Goal: Navigation & Orientation: Understand site structure

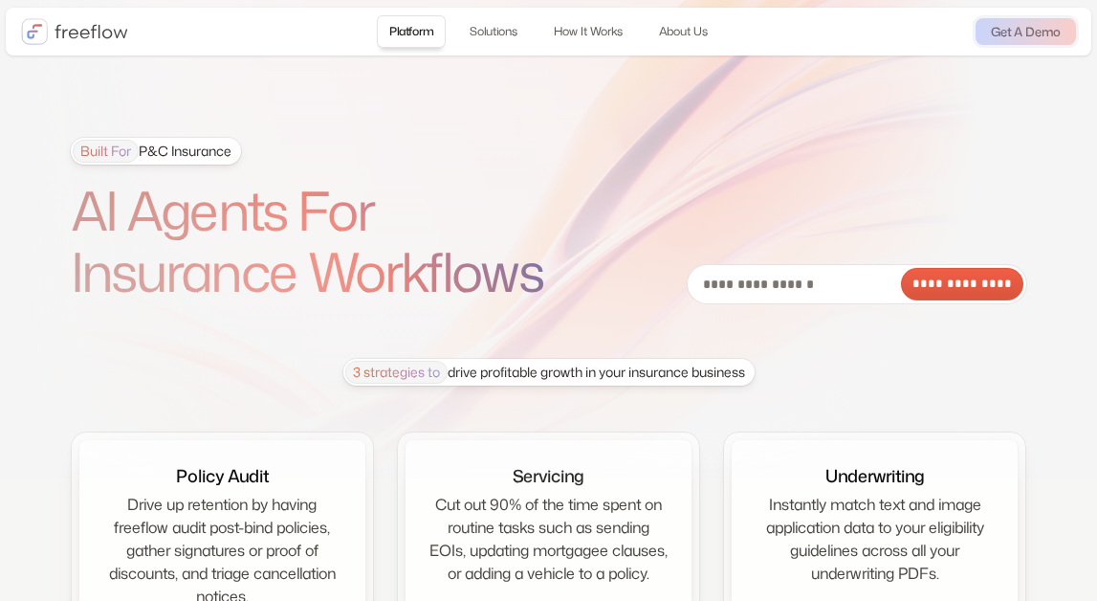
click at [80, 27] on img "home" at bounding box center [74, 31] width 107 height 27
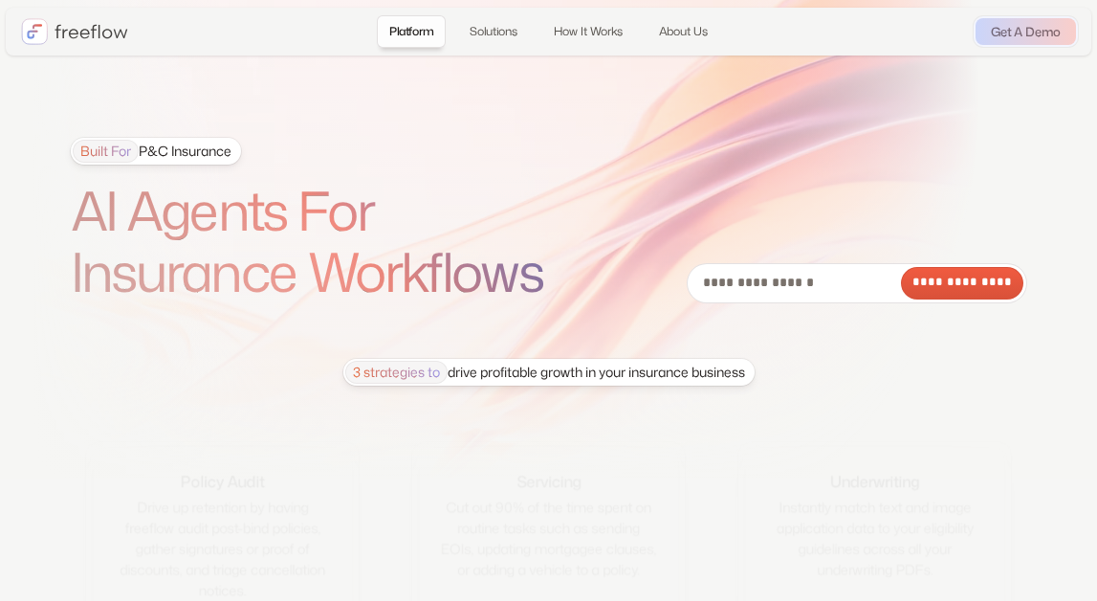
click at [209, 147] on div "Built For P&C Insurance" at bounding box center [152, 151] width 159 height 23
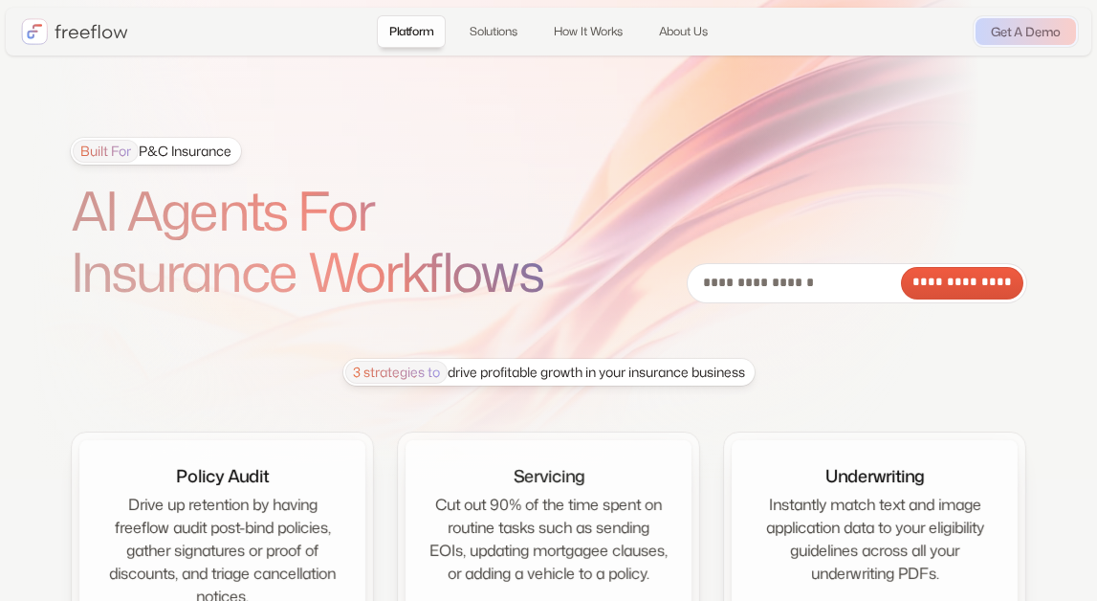
drag, startPoint x: 161, startPoint y: 154, endPoint x: 138, endPoint y: 154, distance: 22.9
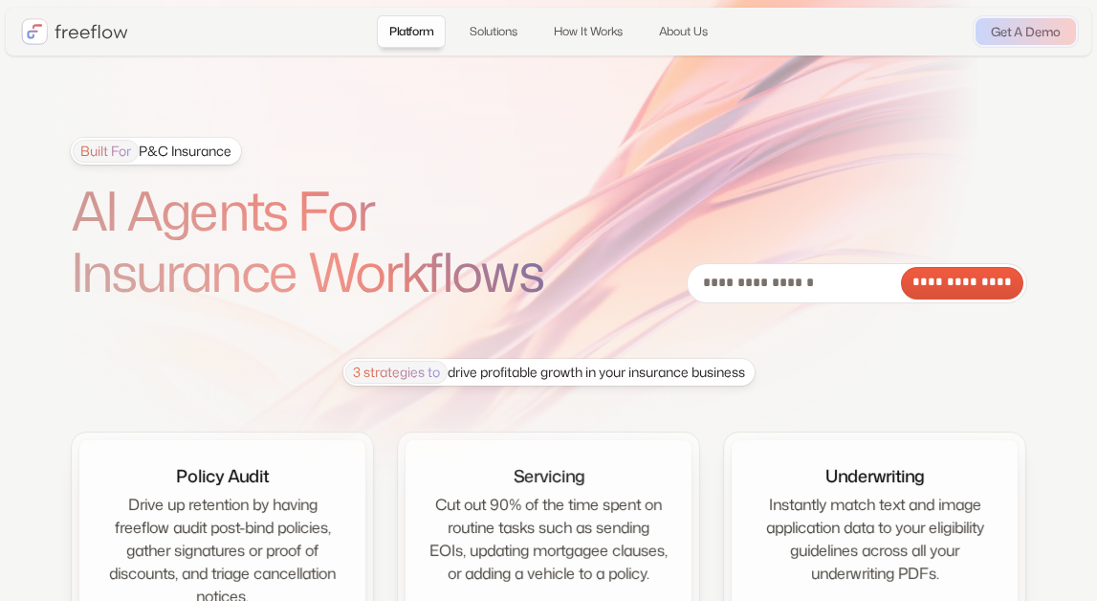
click at [161, 154] on div "Built For P&C Insurance" at bounding box center [152, 151] width 159 height 23
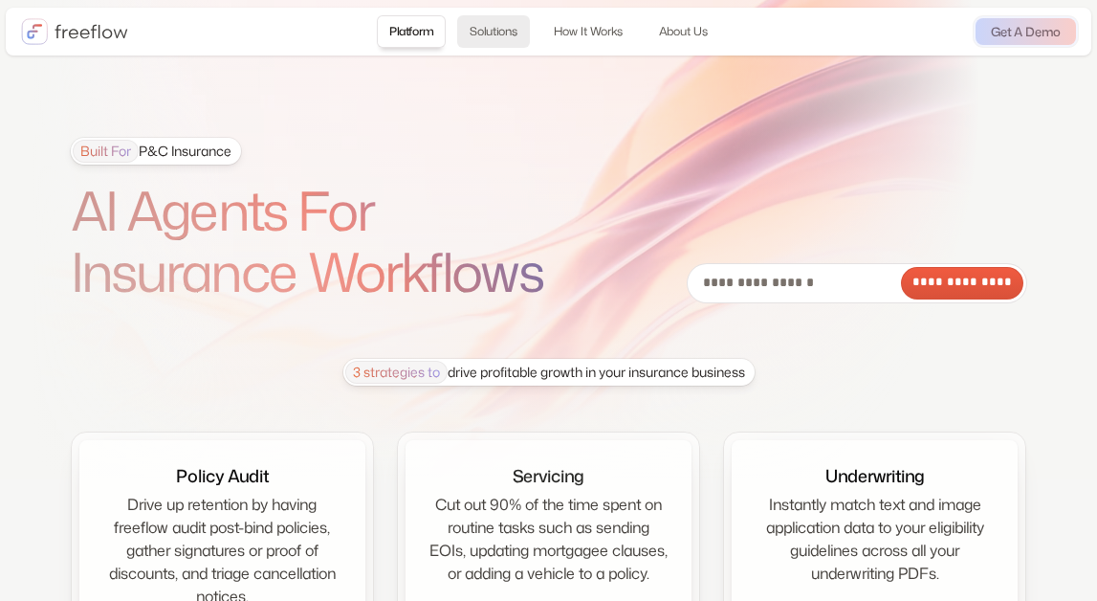
click at [477, 27] on link "Solutions" at bounding box center [493, 31] width 73 height 33
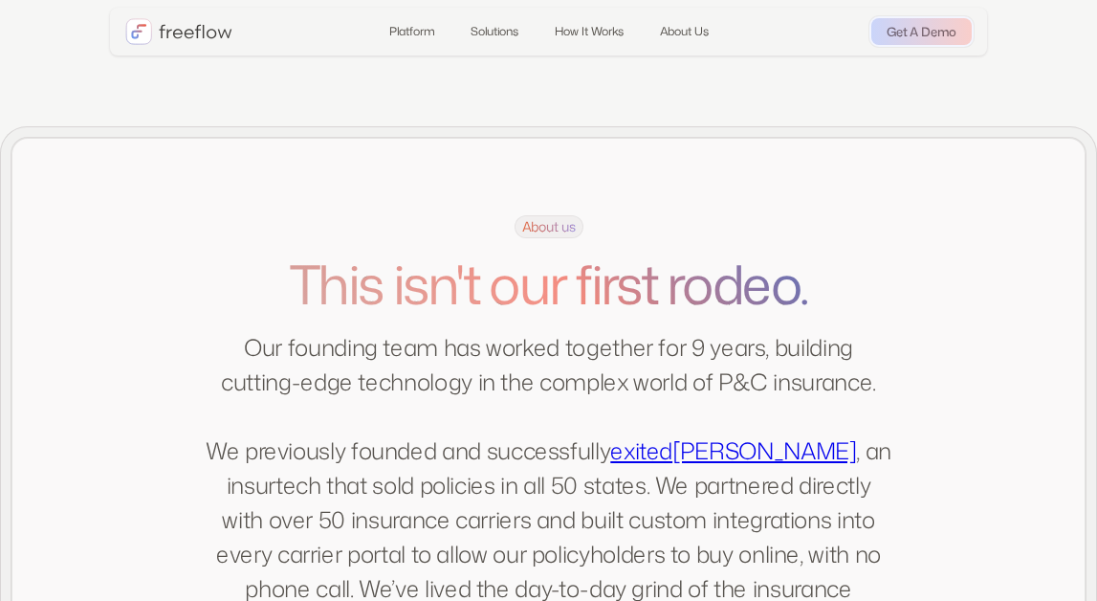
scroll to position [3801, 0]
